Goal: Information Seeking & Learning: Find specific fact

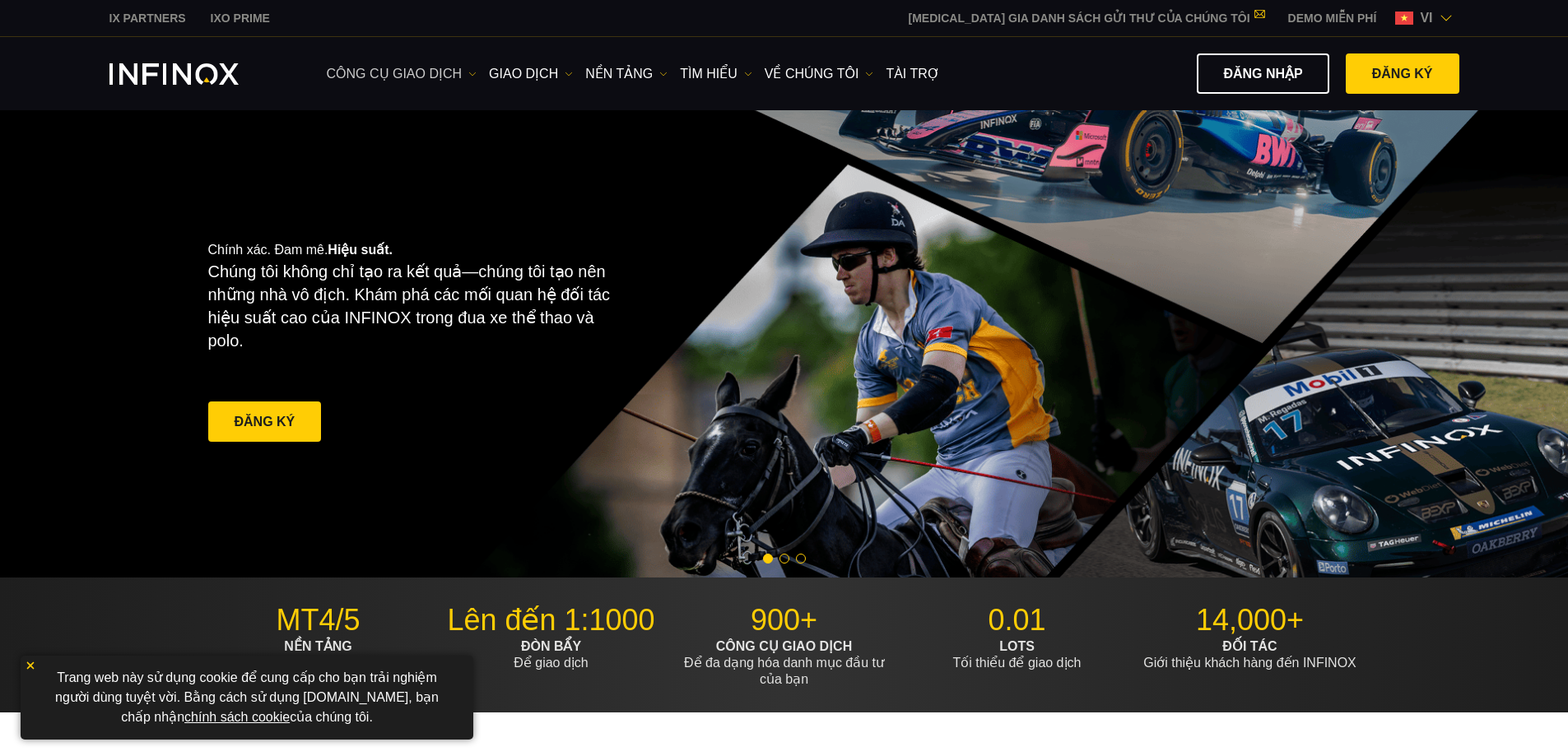
click at [440, 78] on link "công cụ giao dịch" at bounding box center [402, 73] width 150 height 19
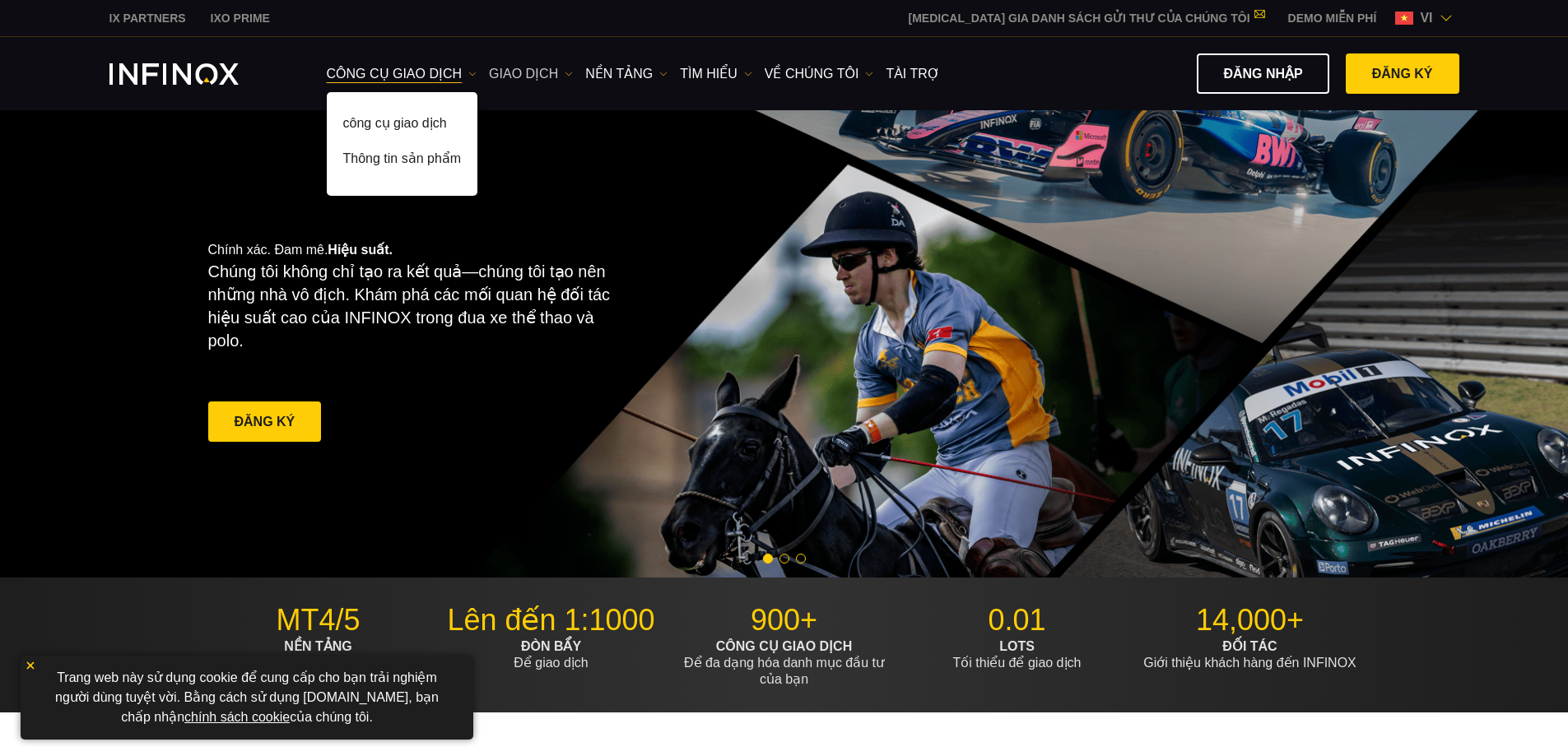
click at [537, 73] on link "GIAO DỊCH" at bounding box center [530, 73] width 84 height 19
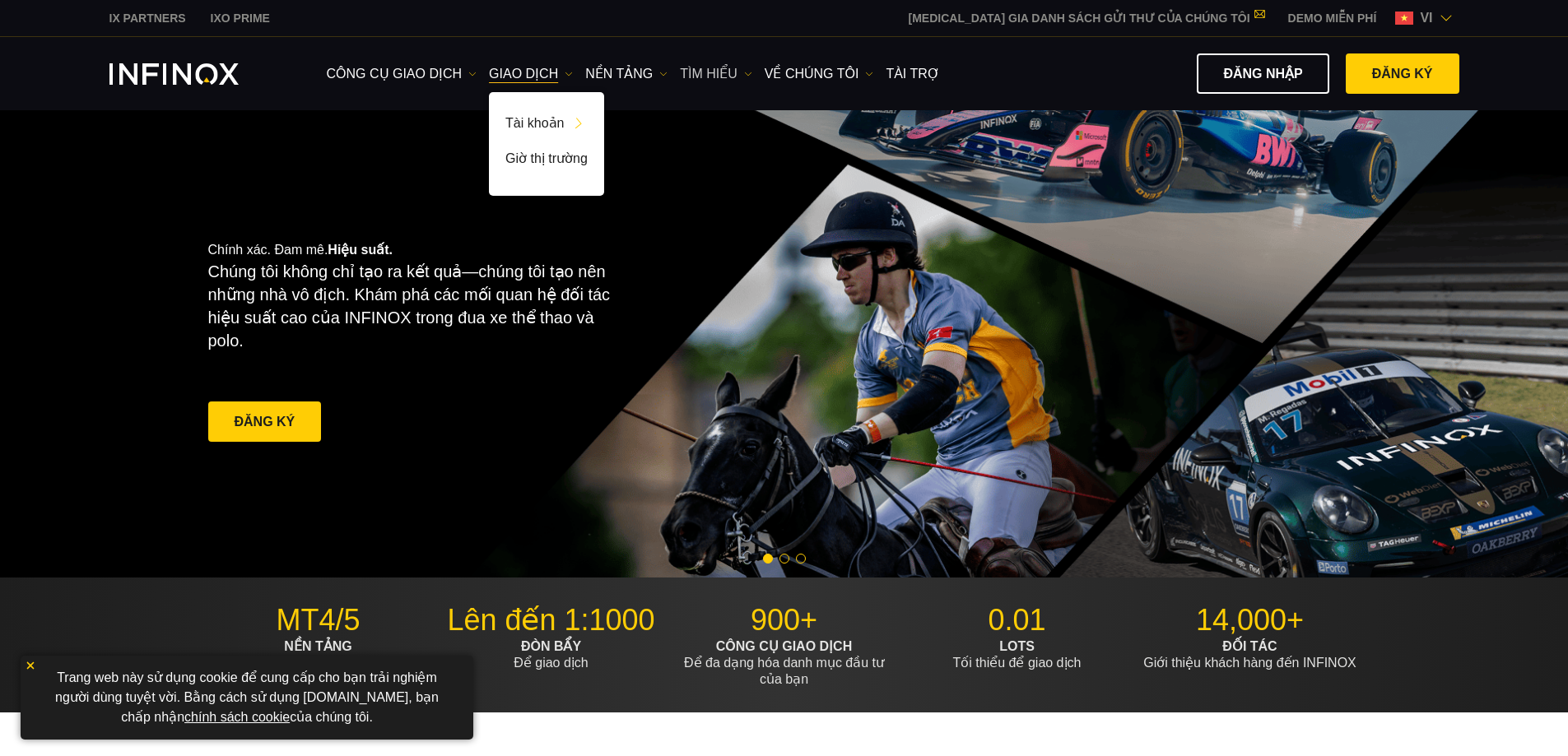
click at [726, 73] on link "Tìm hiểu" at bounding box center [716, 73] width 73 height 19
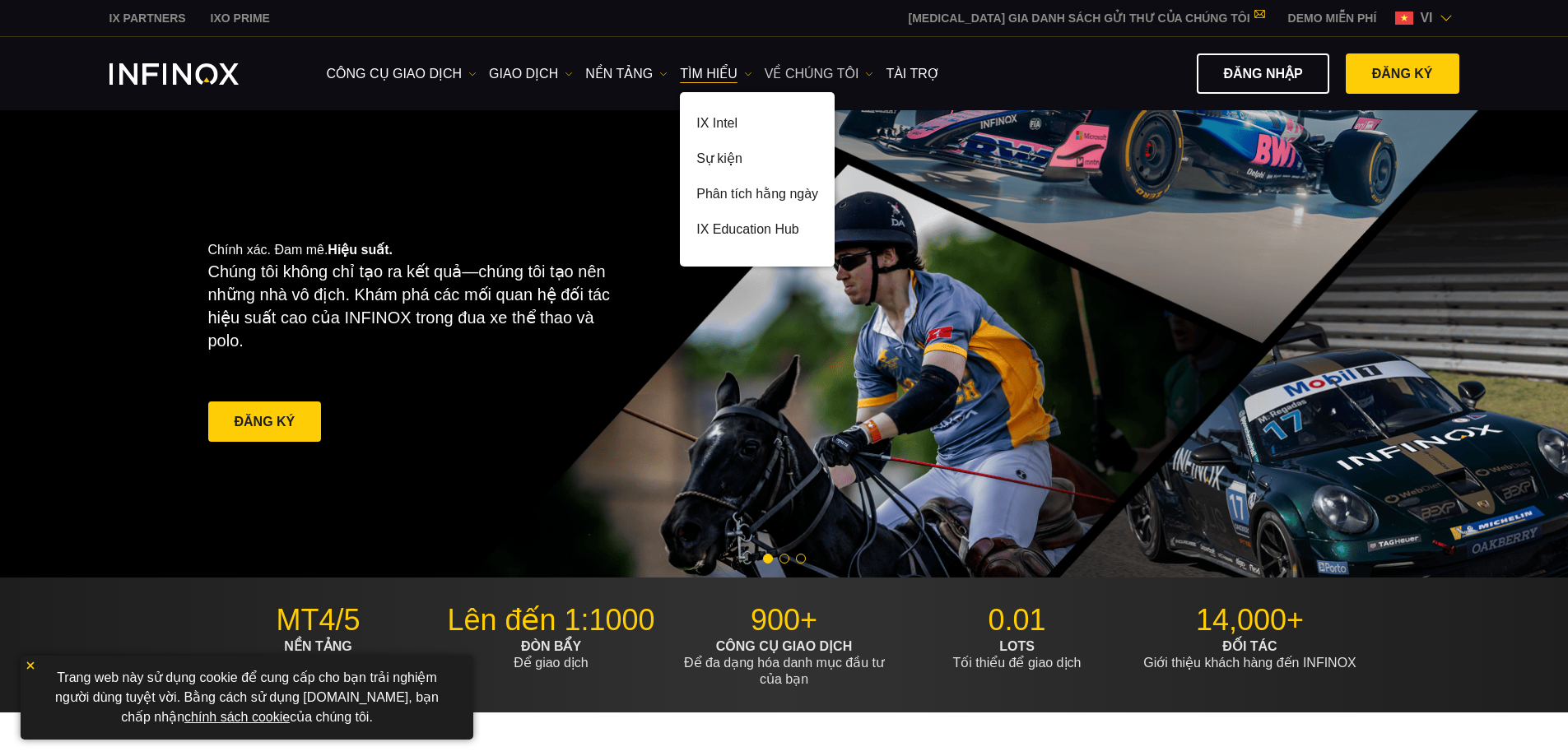
click at [812, 75] on link "VỀ CHÚNG TÔI" at bounding box center [819, 73] width 110 height 19
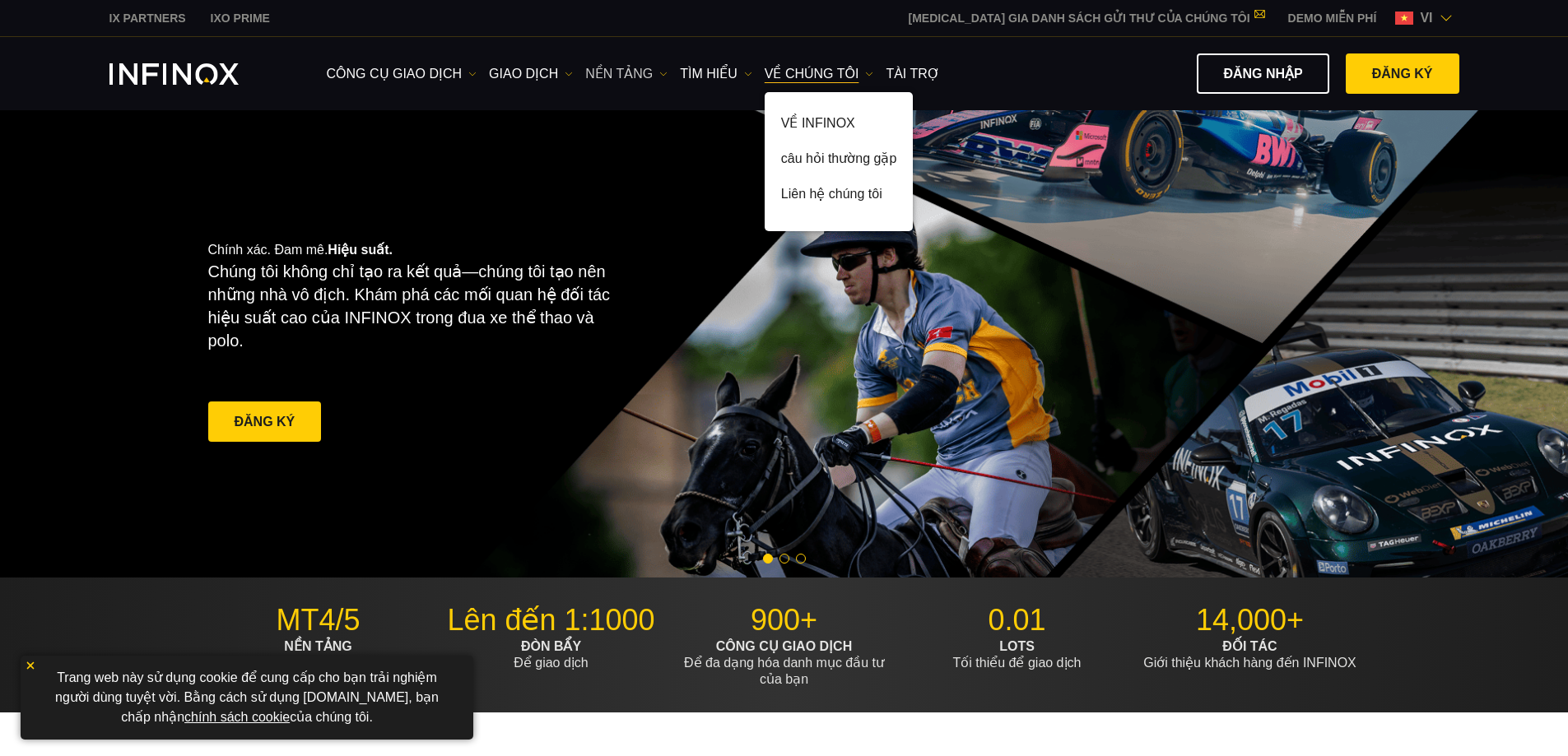
click at [635, 73] on link "NỀN TẢNG" at bounding box center [626, 73] width 83 height 19
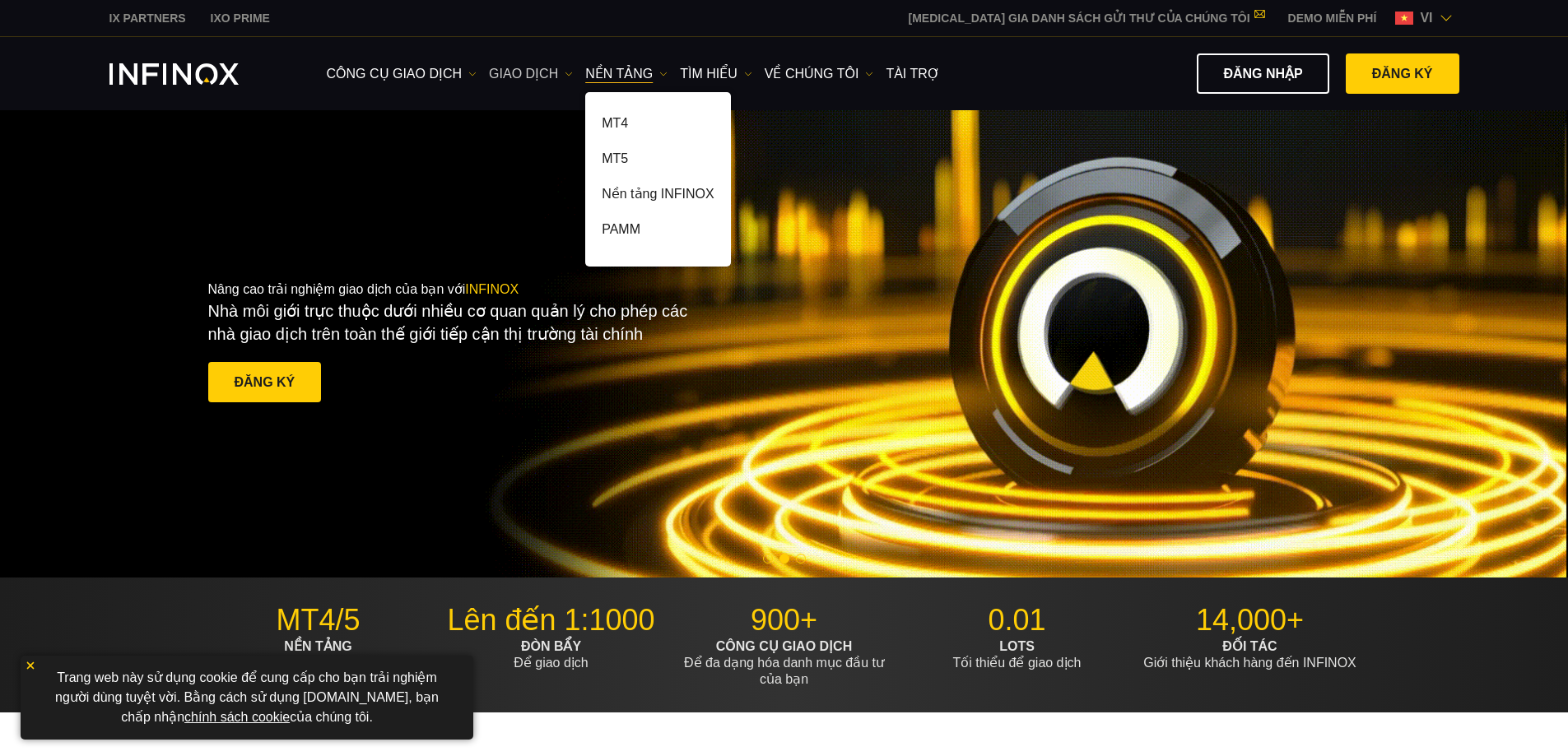
click at [536, 84] on link "GIAO DỊCH" at bounding box center [530, 73] width 84 height 19
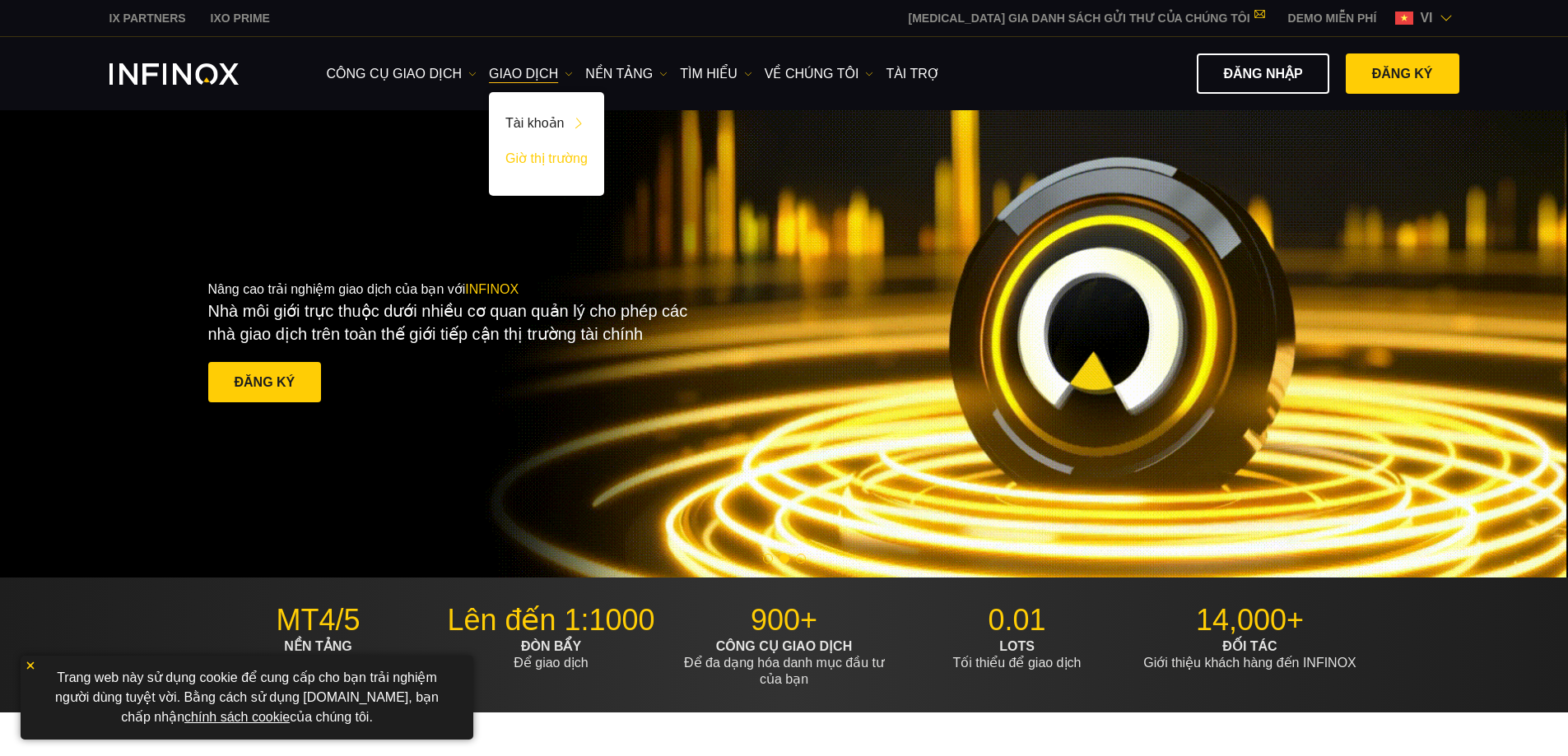
click at [549, 155] on link "Giờ thị trường" at bounding box center [546, 162] width 116 height 35
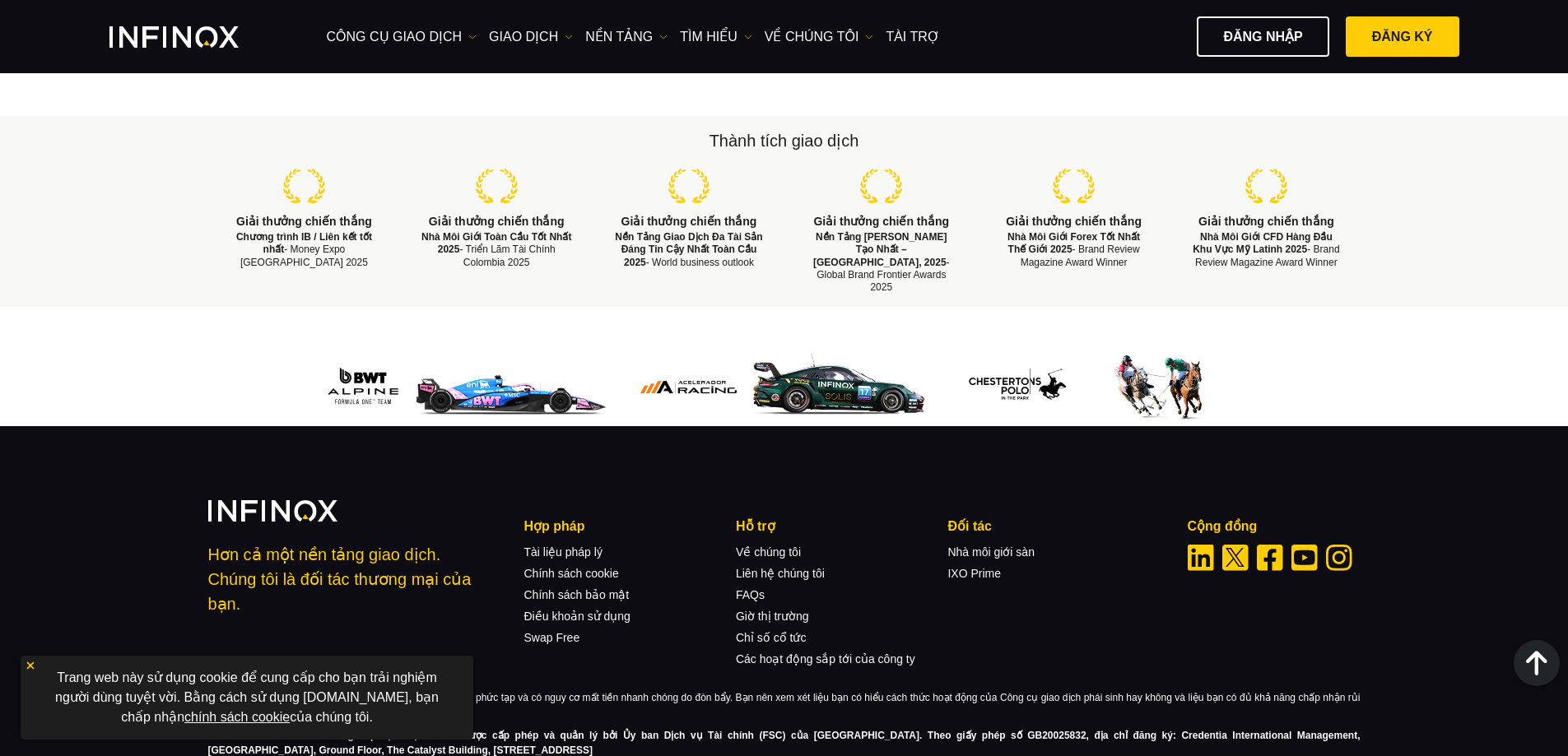
scroll to position [2395, 0]
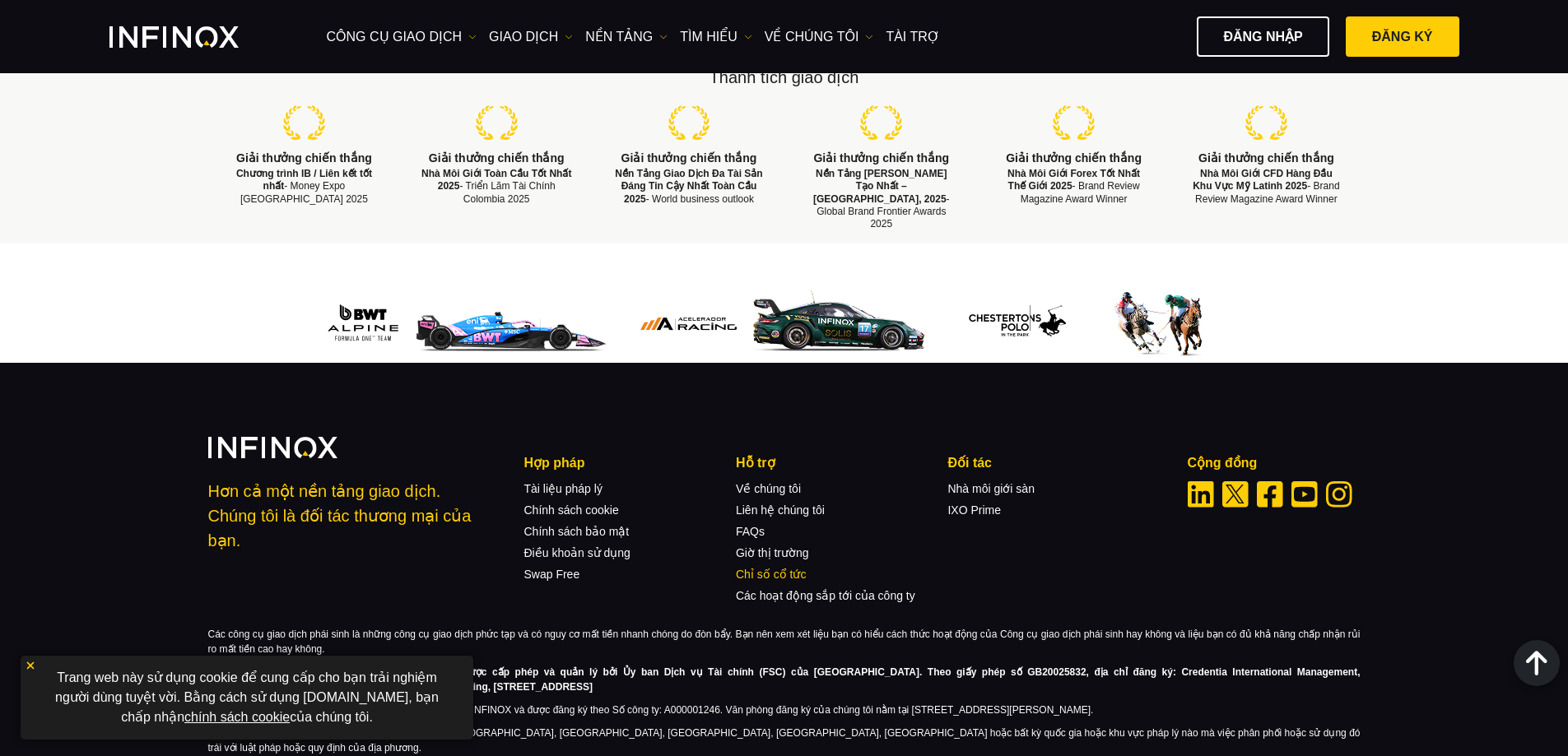
click at [769, 568] on link "Chỉ số cổ tức" at bounding box center [770, 575] width 70 height 14
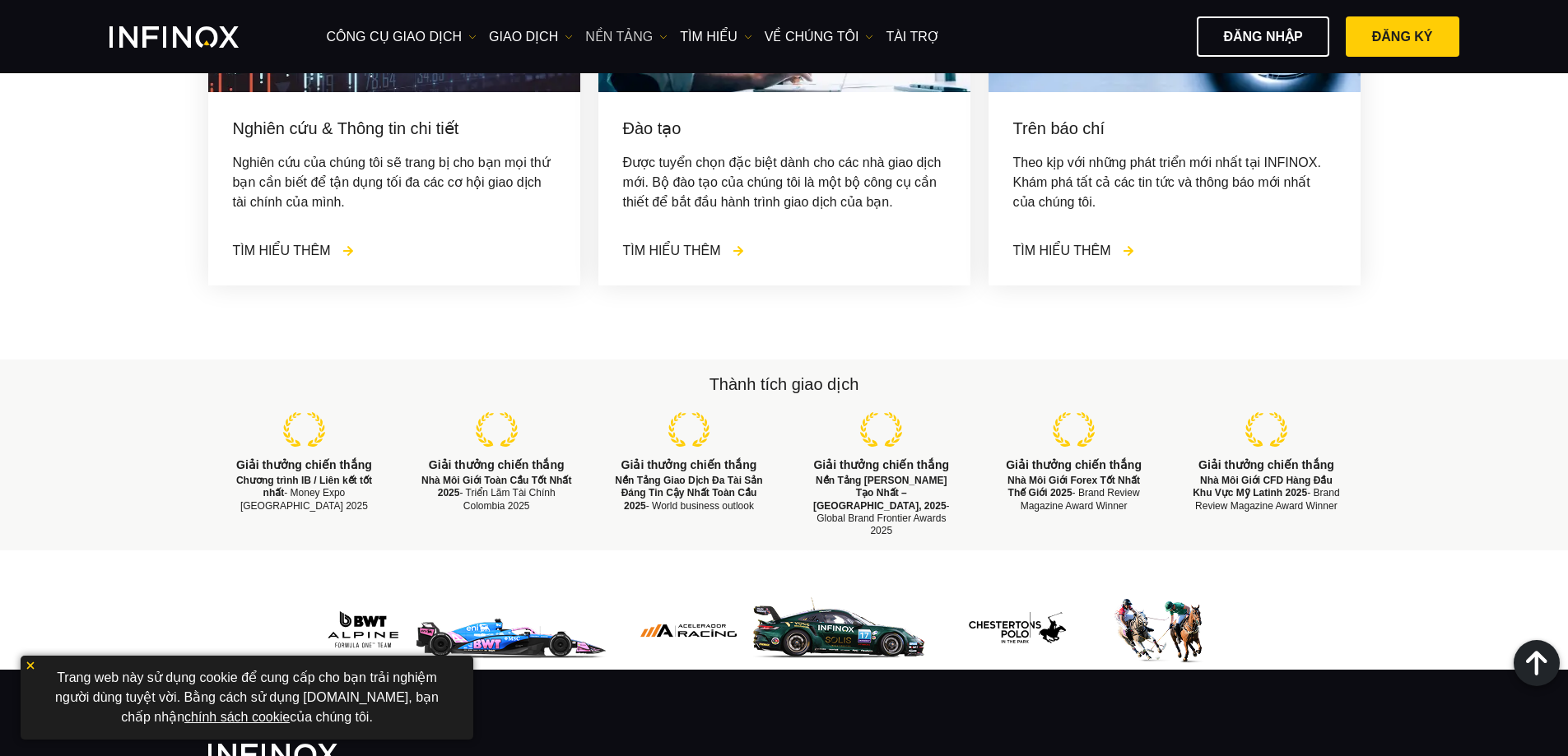
scroll to position [1984, 0]
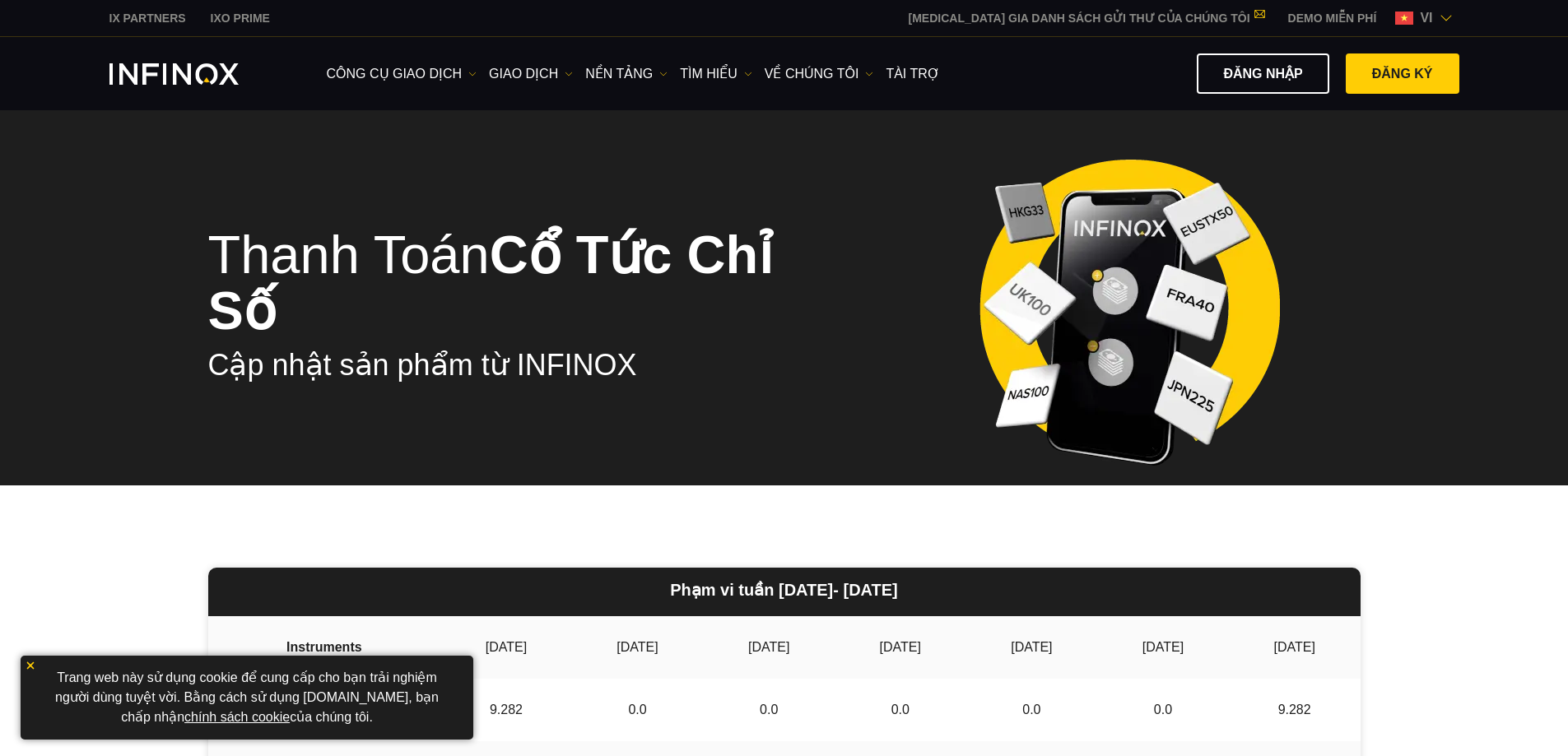
click at [31, 667] on img at bounding box center [30, 666] width 12 height 12
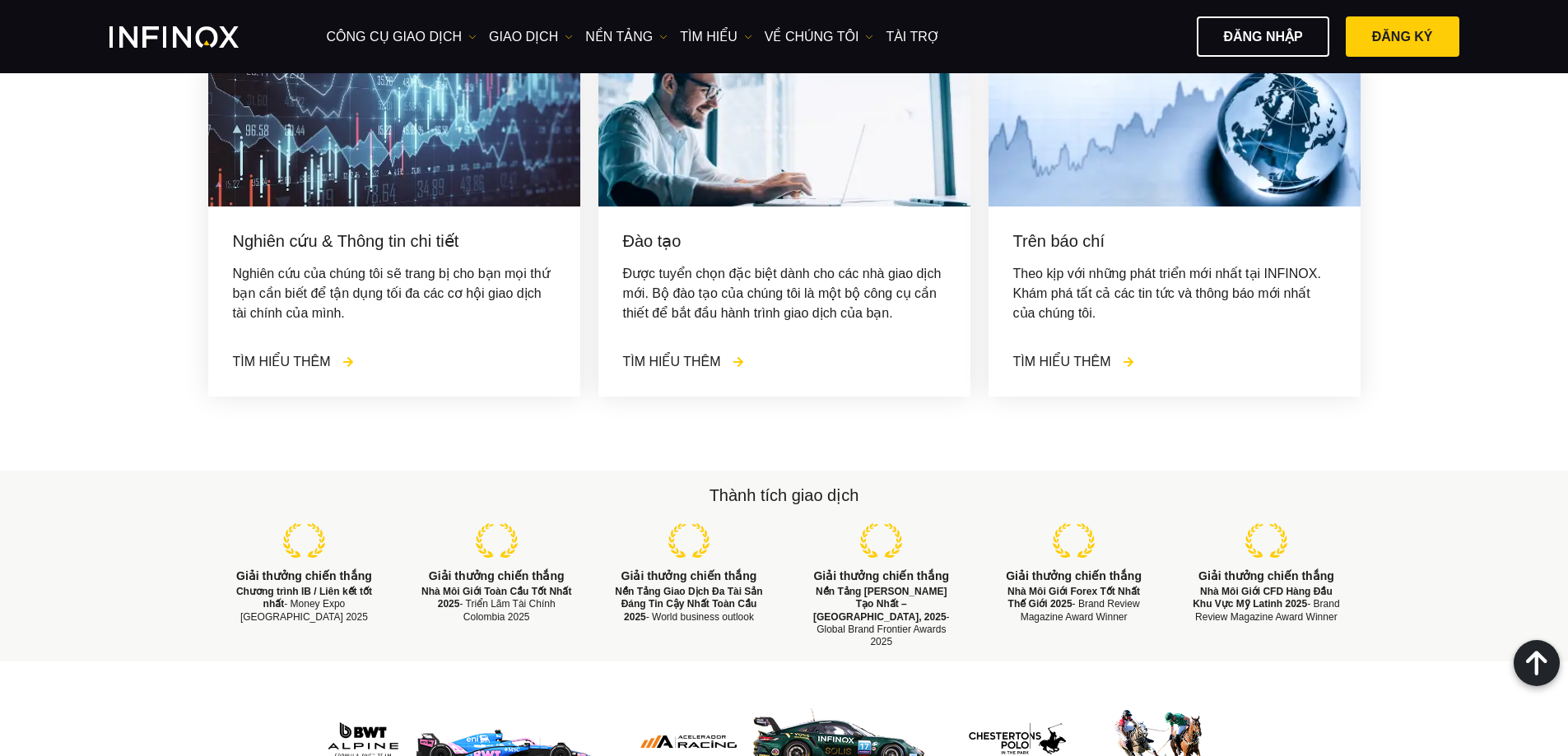
scroll to position [3064, 0]
